Goal: Communication & Community: Answer question/provide support

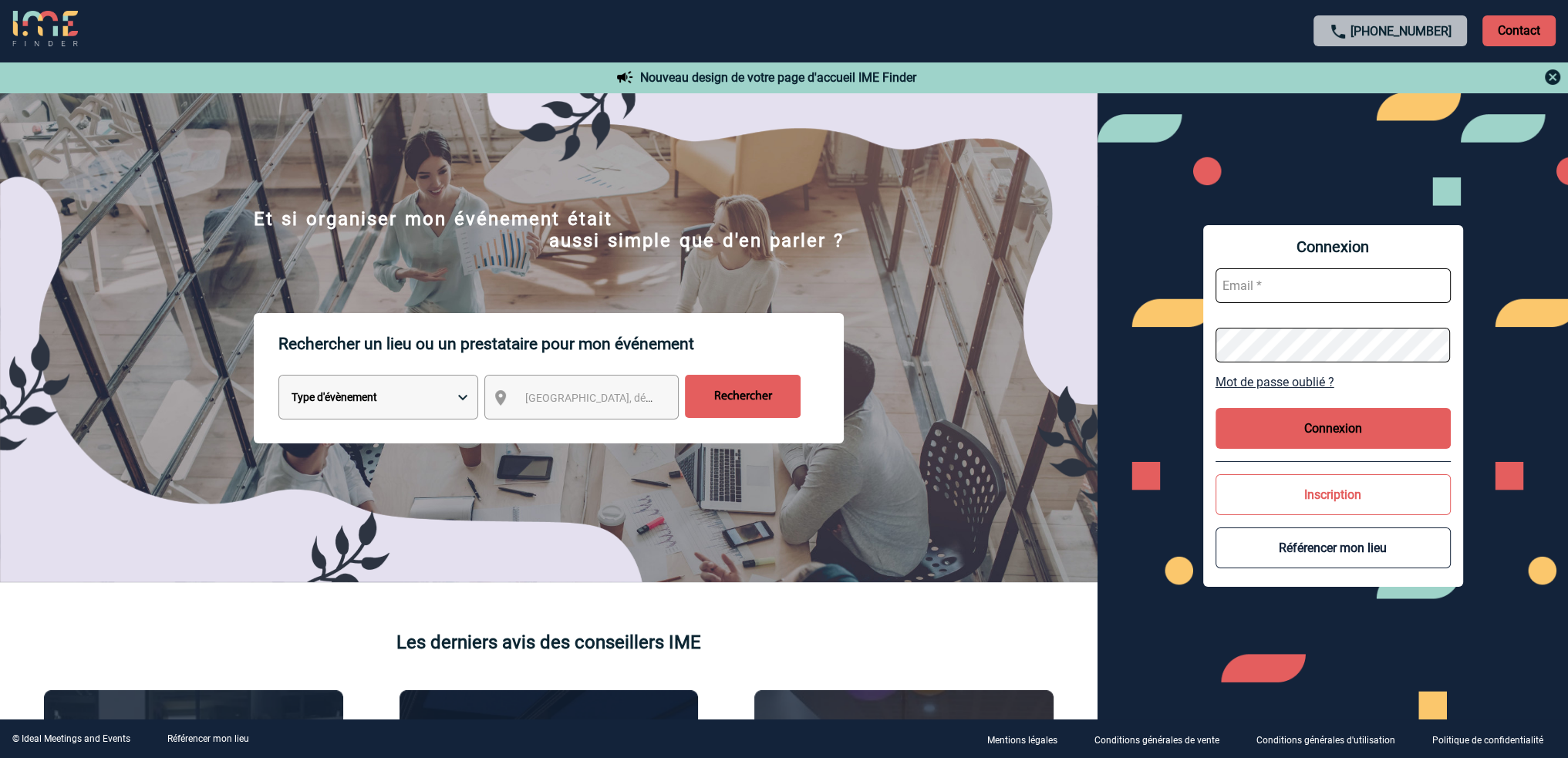
type input "roxane.mazet@capgemini.com"
click at [1336, 423] on button "Connexion" at bounding box center [1333, 428] width 235 height 41
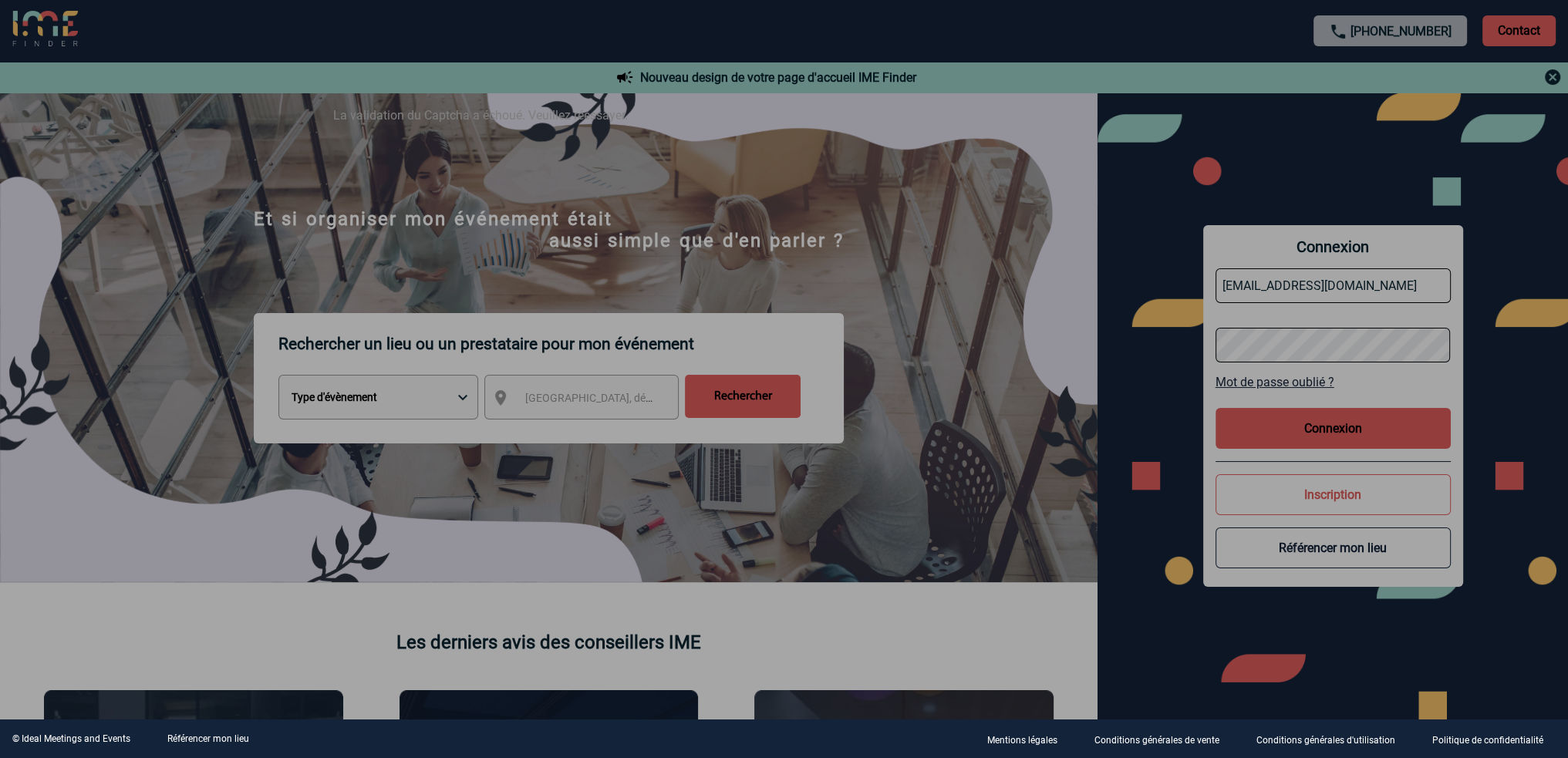
click at [1142, 216] on div at bounding box center [784, 379] width 1568 height 758
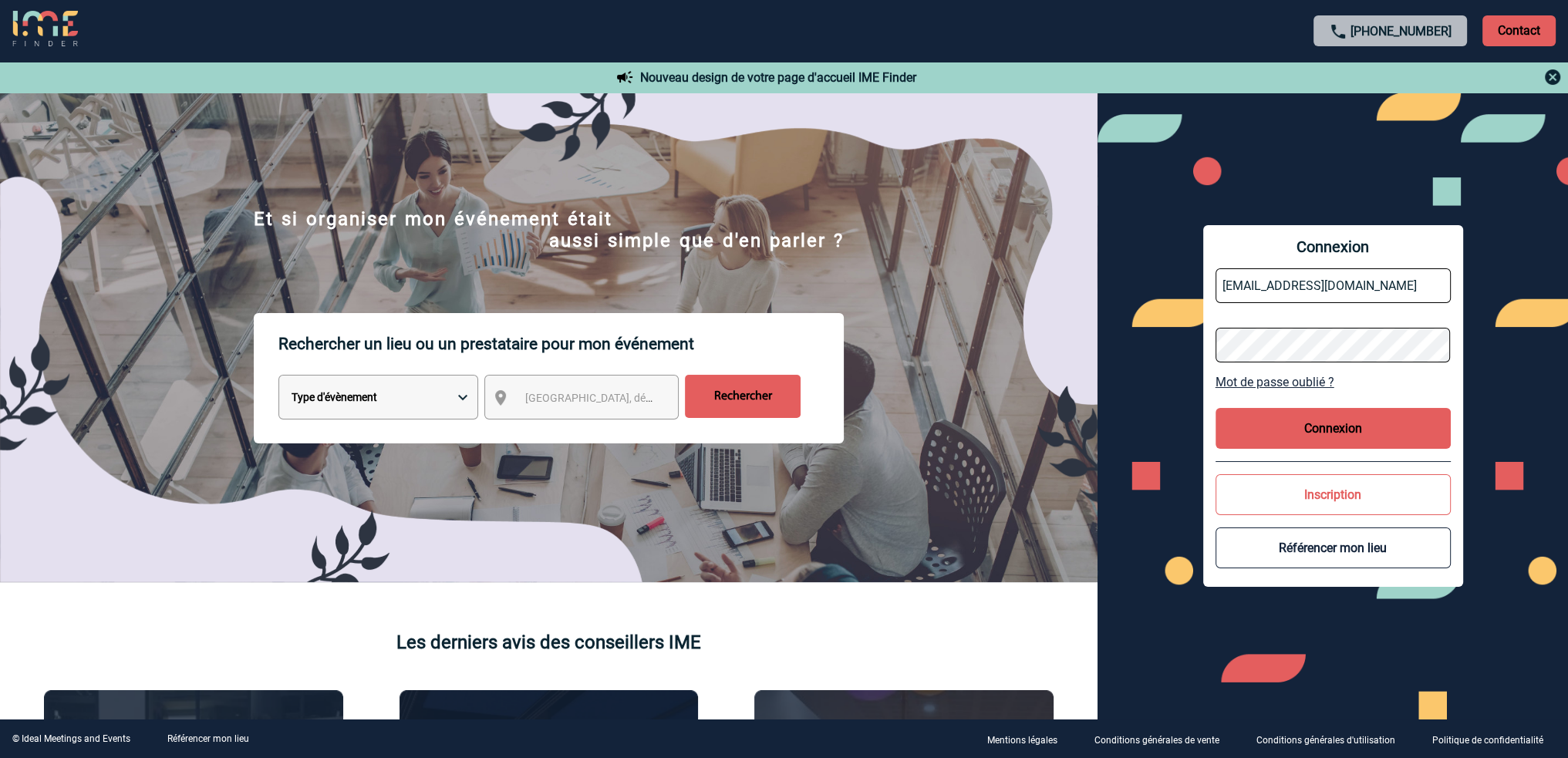
click at [1310, 424] on button "Connexion" at bounding box center [1333, 428] width 235 height 41
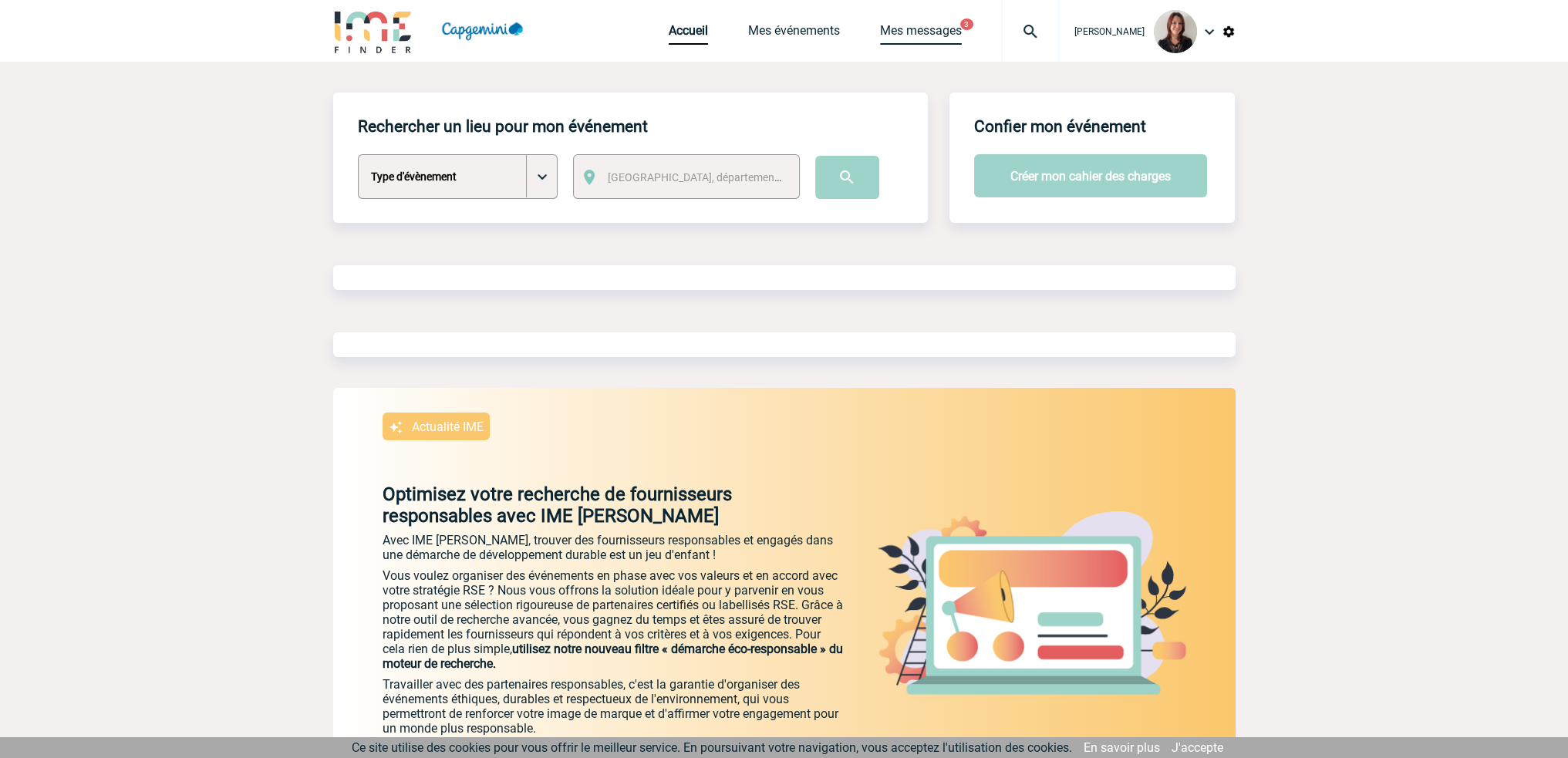
click at [926, 36] on link "Mes messages" at bounding box center [921, 33] width 82 height 22
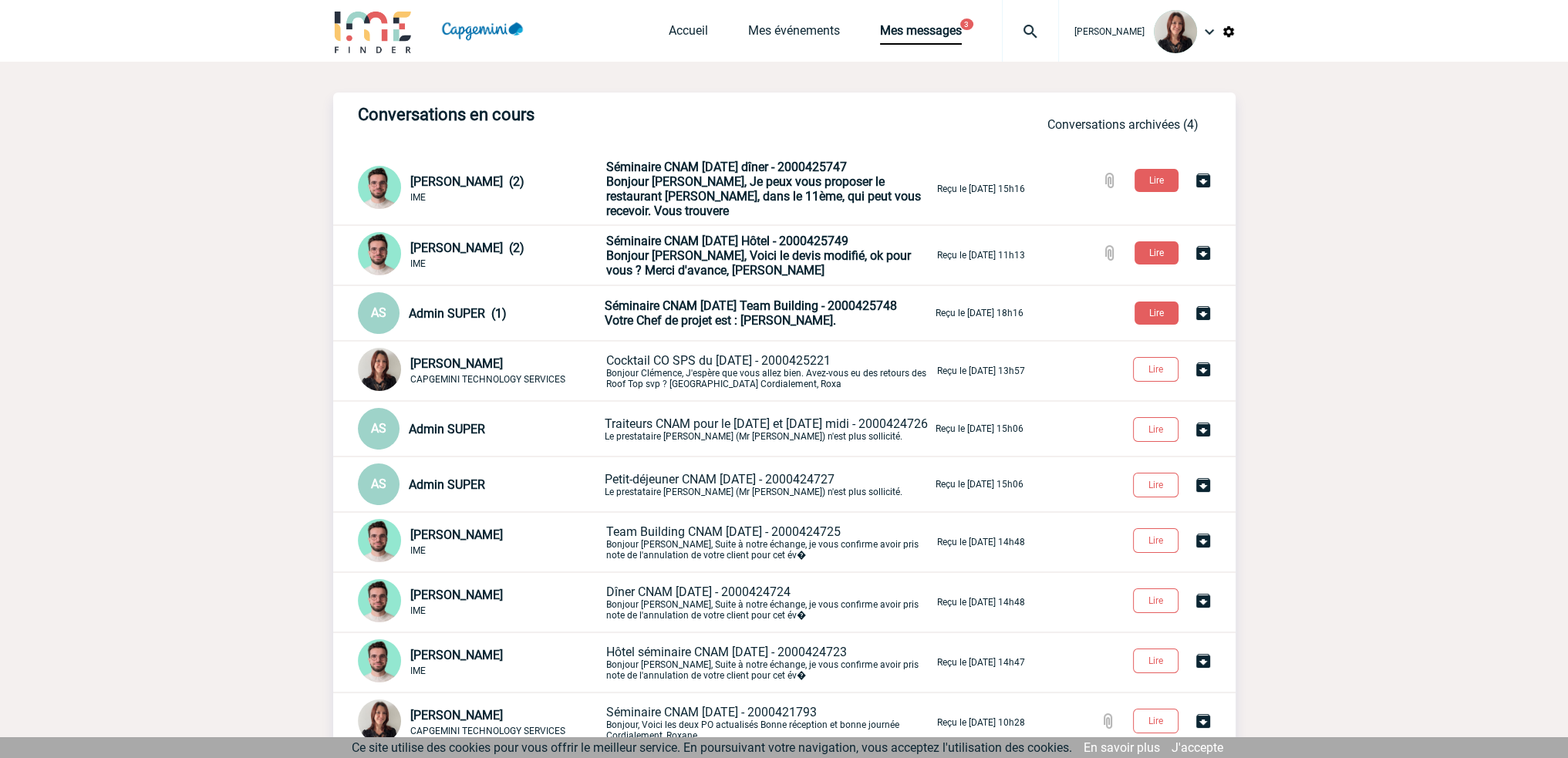
click at [741, 181] on span "Bonjour Roxane, Je peux vous proposer le restaurant Maria Belza, dans le 11ème,…" at bounding box center [764, 196] width 315 height 44
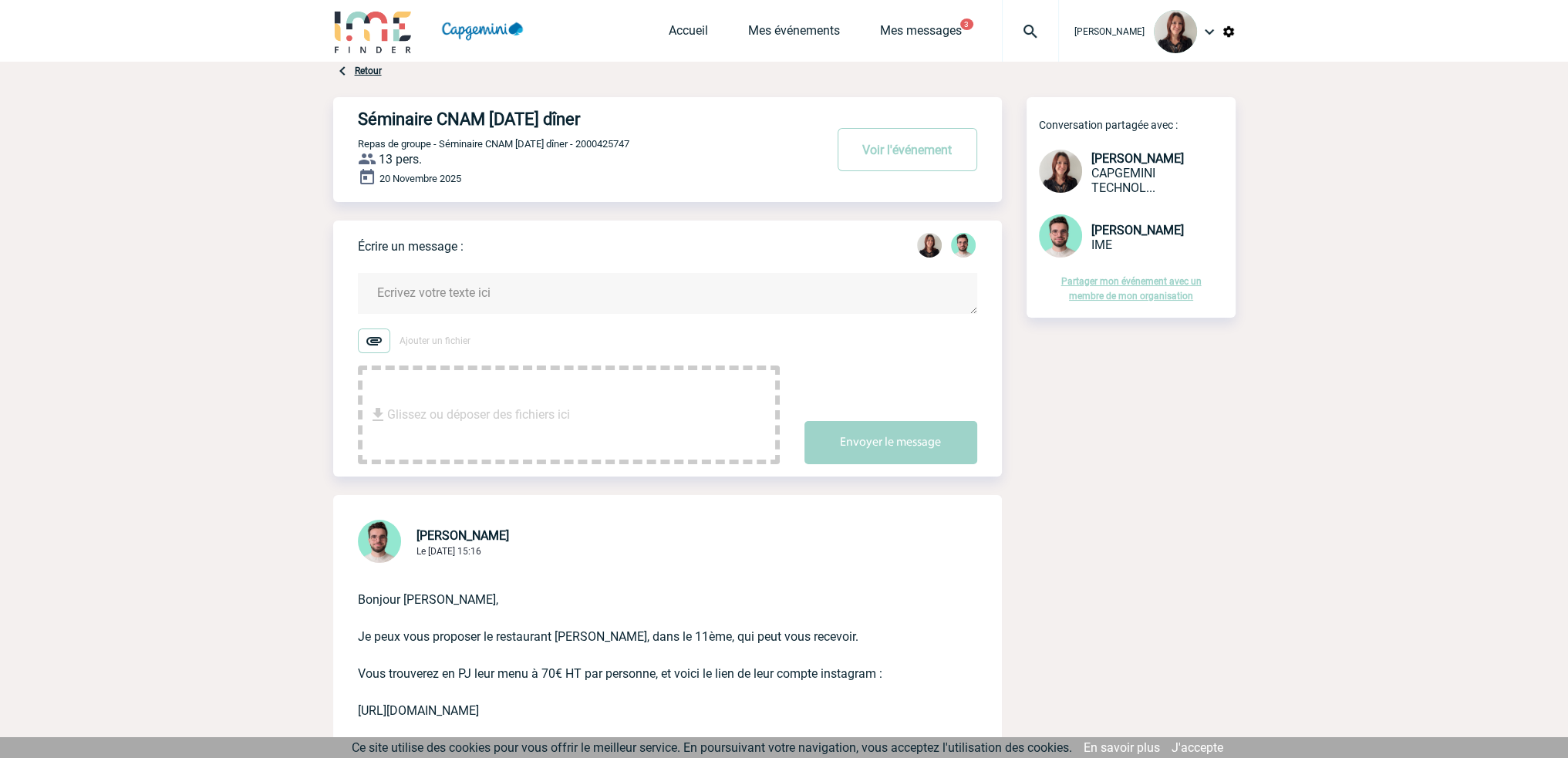
click at [472, 298] on textarea at bounding box center [667, 293] width 619 height 41
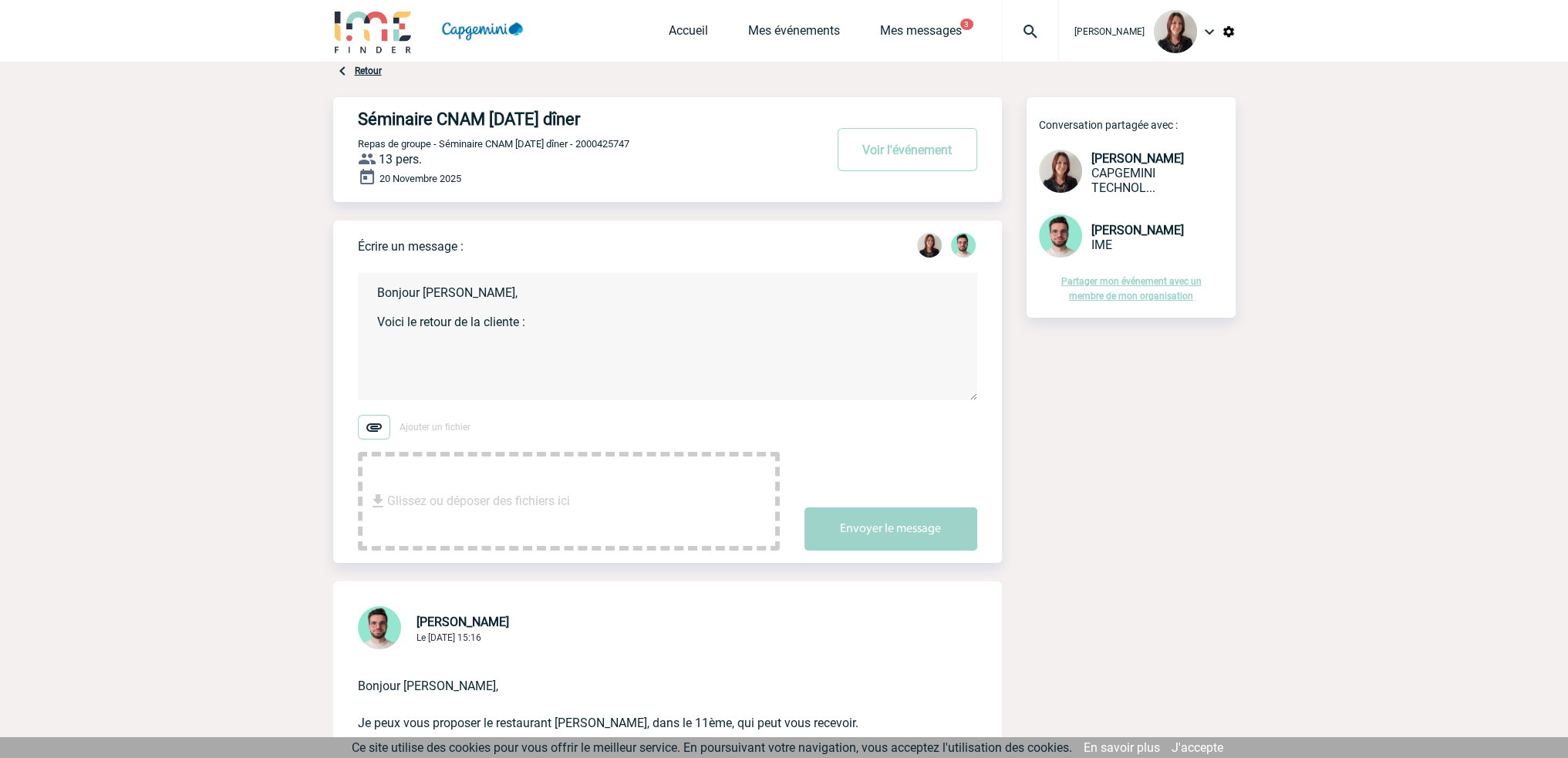
paste textarea "Bonjour [PERSON_NAME], Au-delà du fait que ce restaurant ne propose que du from…"
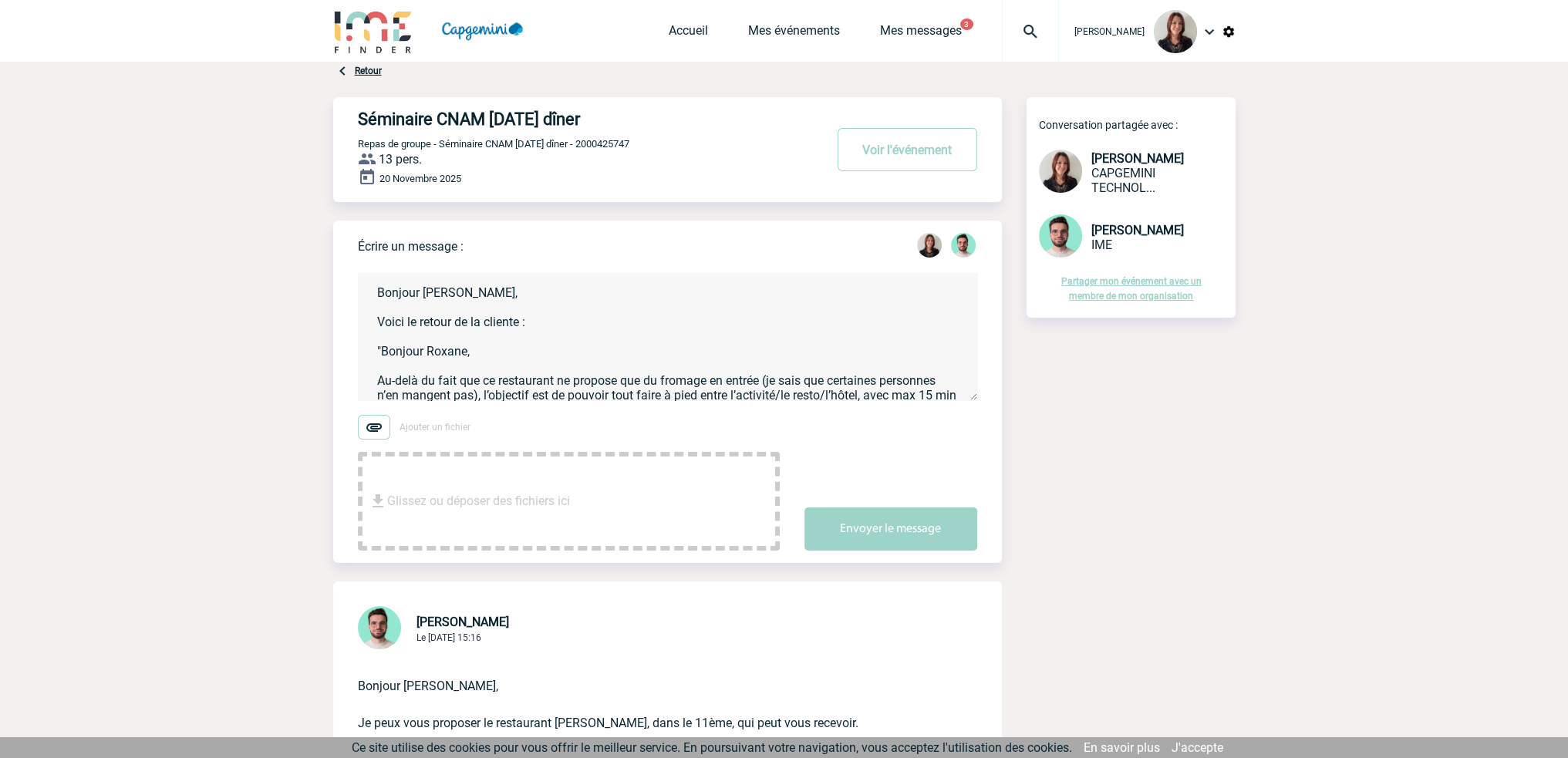
scroll to position [155, 0]
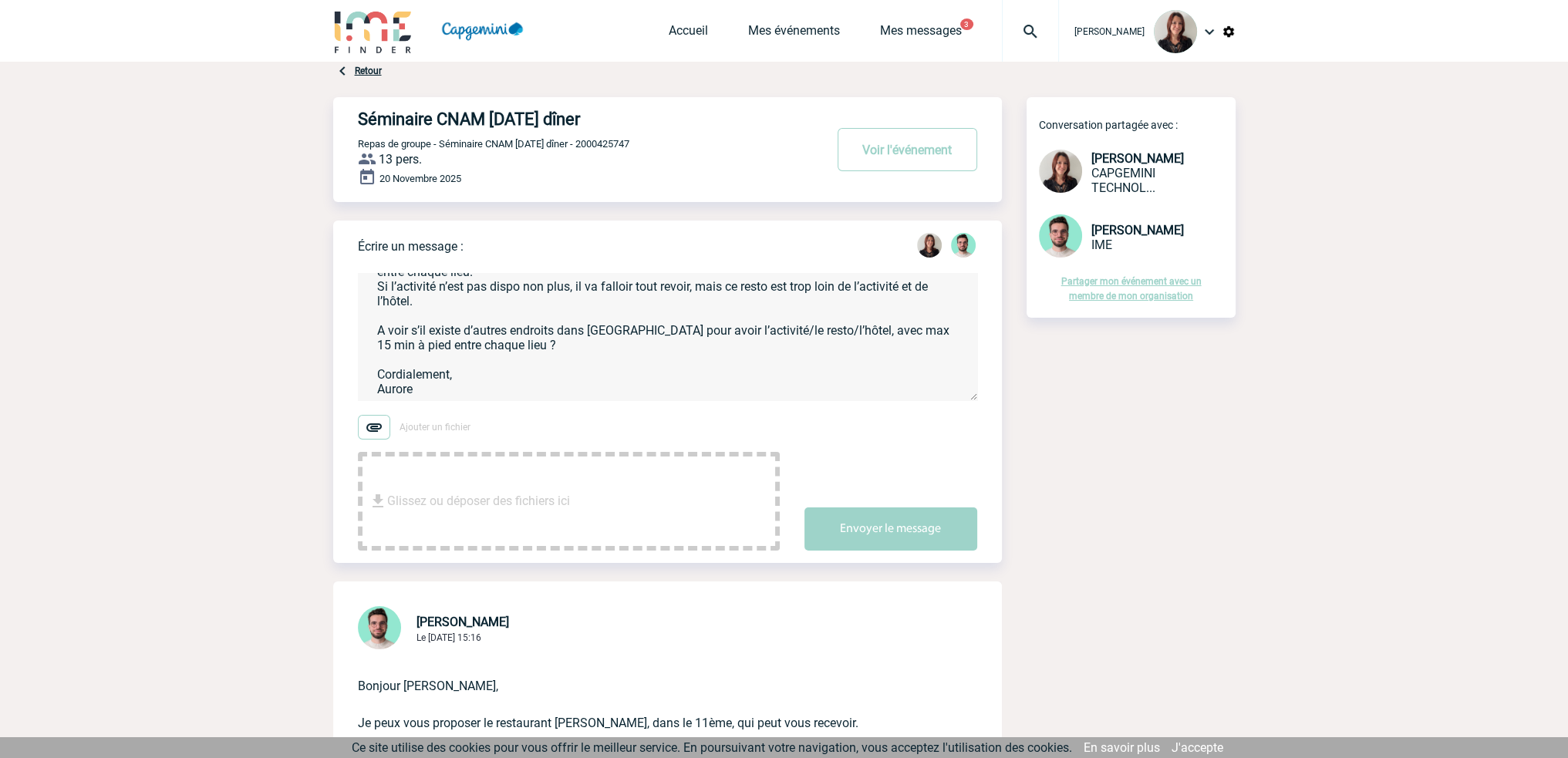
click at [422, 374] on textarea "Bonjour [PERSON_NAME], Voici le retour de la cliente : "Bonjour Roxane, Au-delà…" at bounding box center [667, 336] width 619 height 128
type textarea "Bonjour [PERSON_NAME], Voici le retour de la cliente : "Bonjour Roxane, Au-delà…"
click at [864, 528] on button "Envoyer le message" at bounding box center [890, 529] width 173 height 43
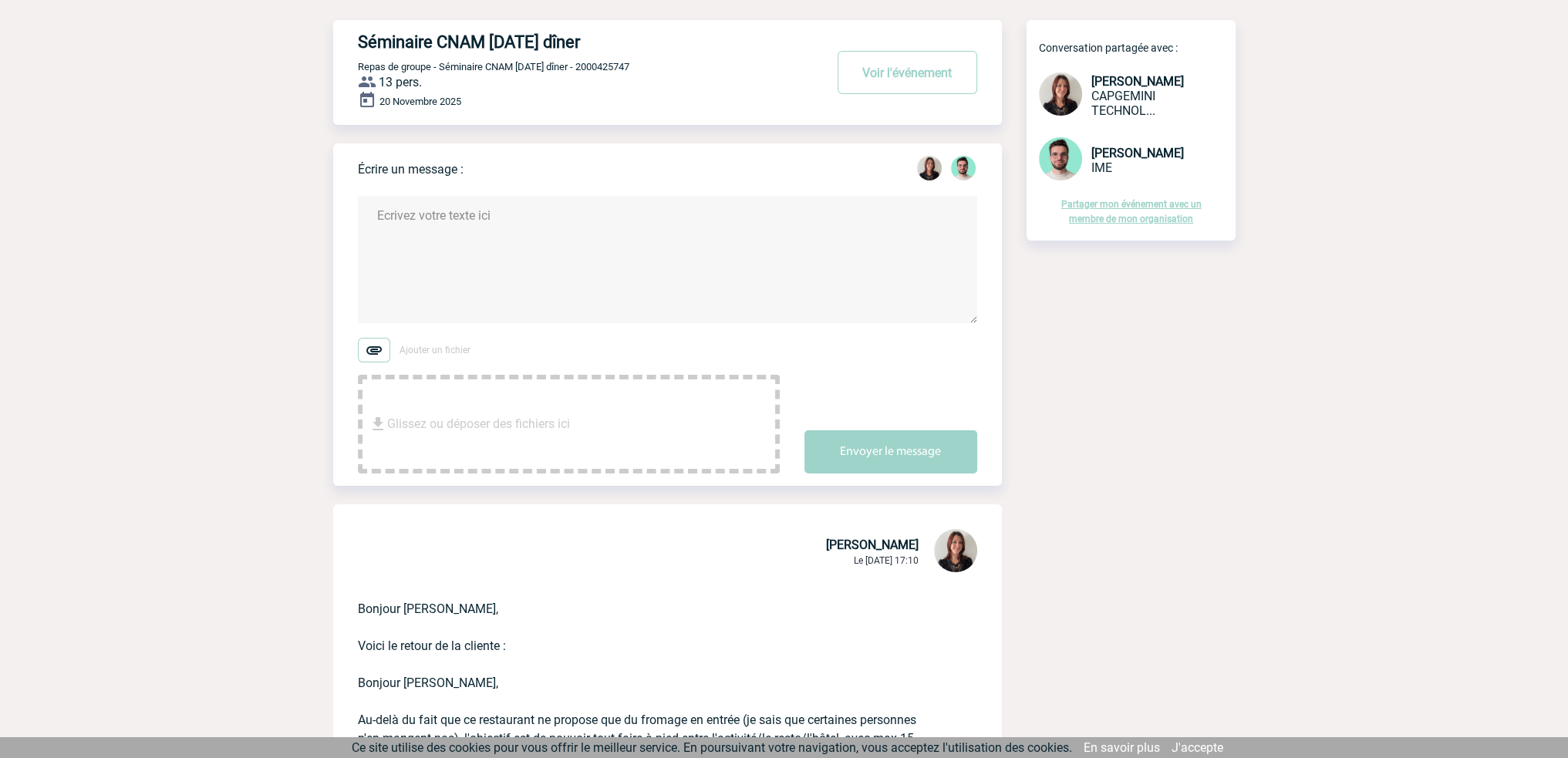
scroll to position [0, 0]
